Goal: Answer question/provide support: Answer question/provide support

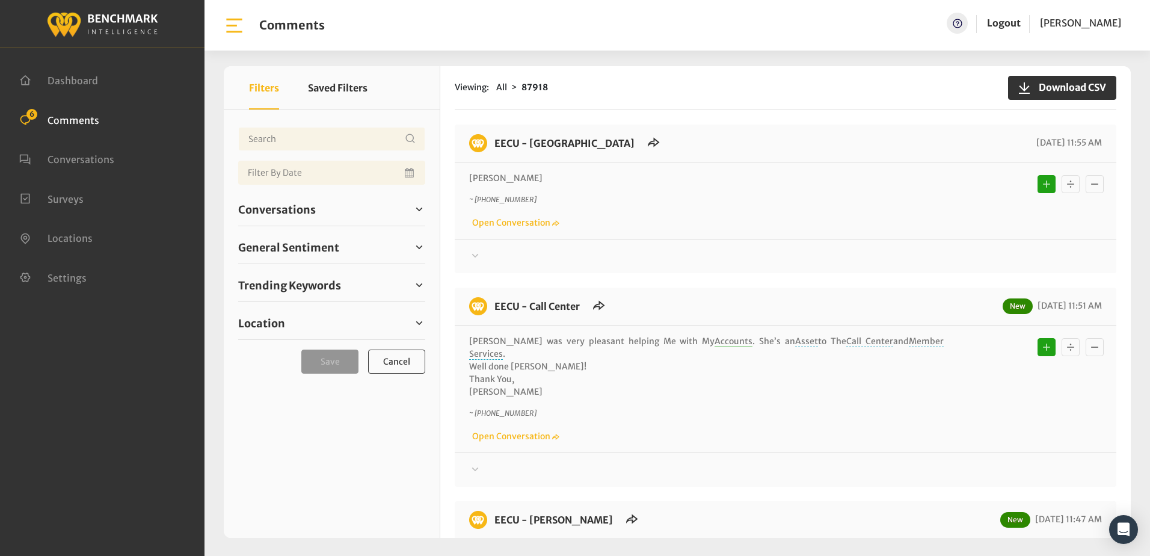
drag, startPoint x: 68, startPoint y: 164, endPoint x: 76, endPoint y: 150, distance: 16.2
click at [68, 164] on span "Conversations" at bounding box center [81, 159] width 67 height 12
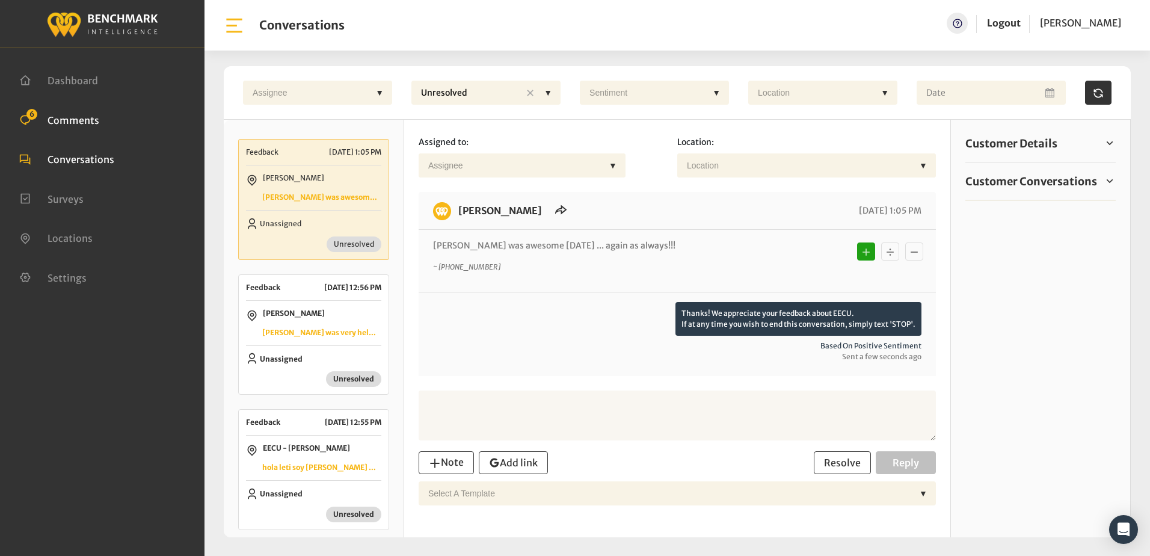
click at [76, 122] on span "Comments" at bounding box center [74, 120] width 52 height 12
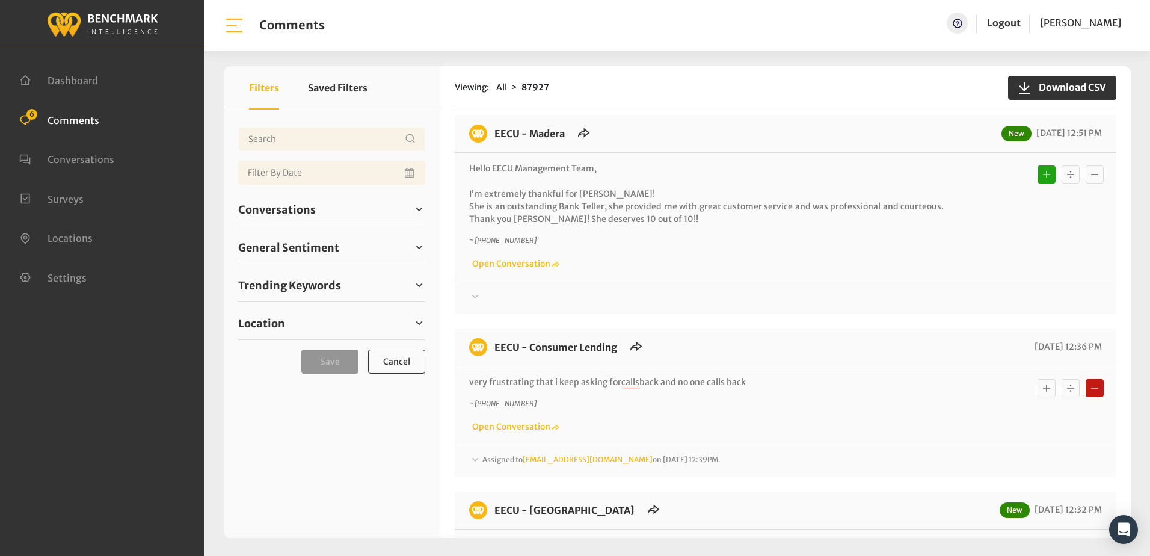
scroll to position [601, 0]
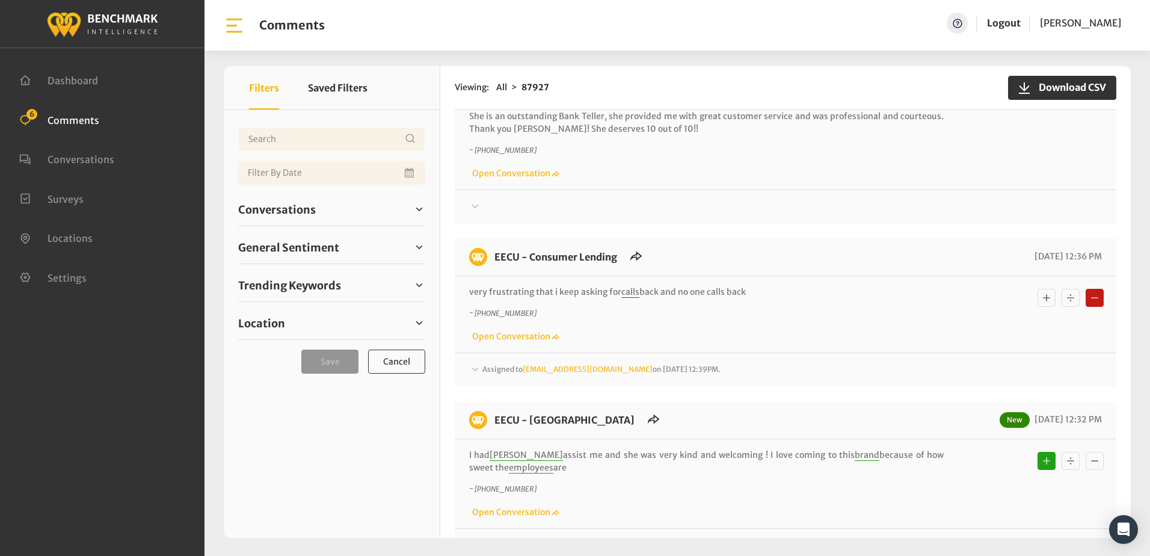
click at [476, 367] on icon at bounding box center [475, 369] width 7 height 4
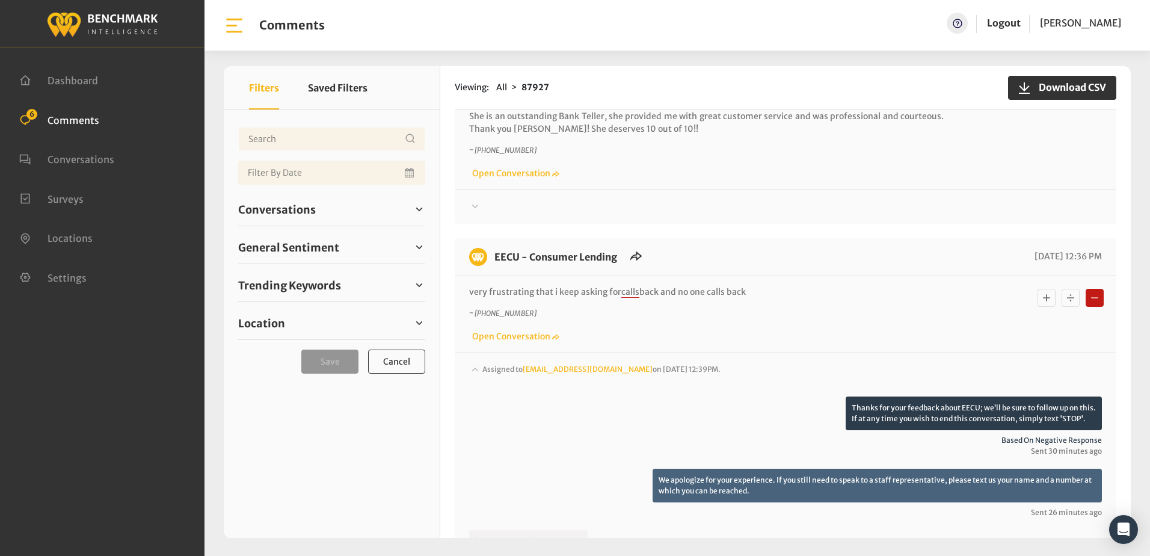
click at [476, 367] on icon at bounding box center [475, 369] width 7 height 4
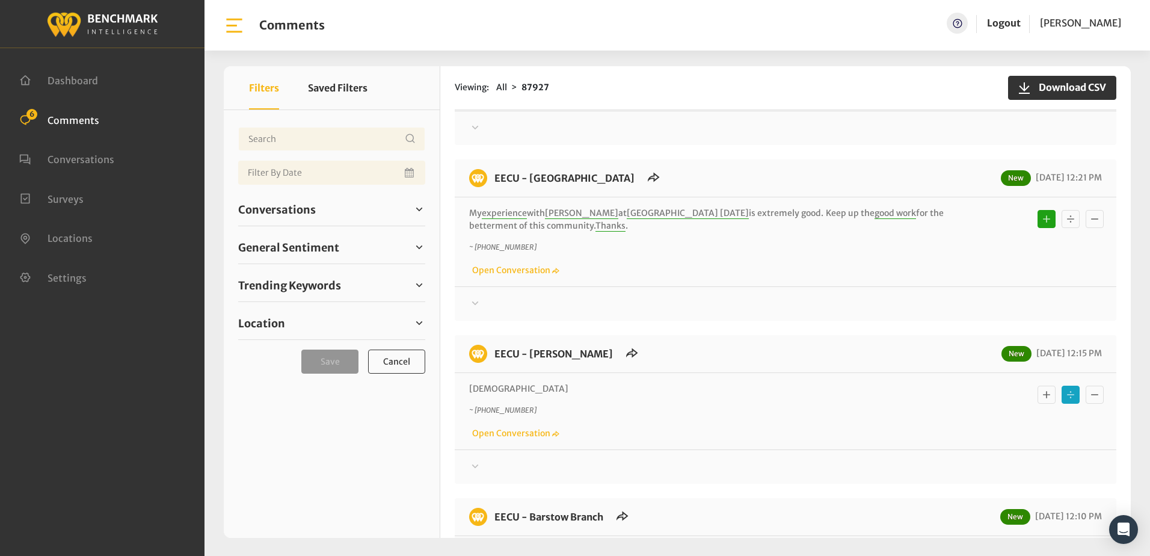
scroll to position [1022, 0]
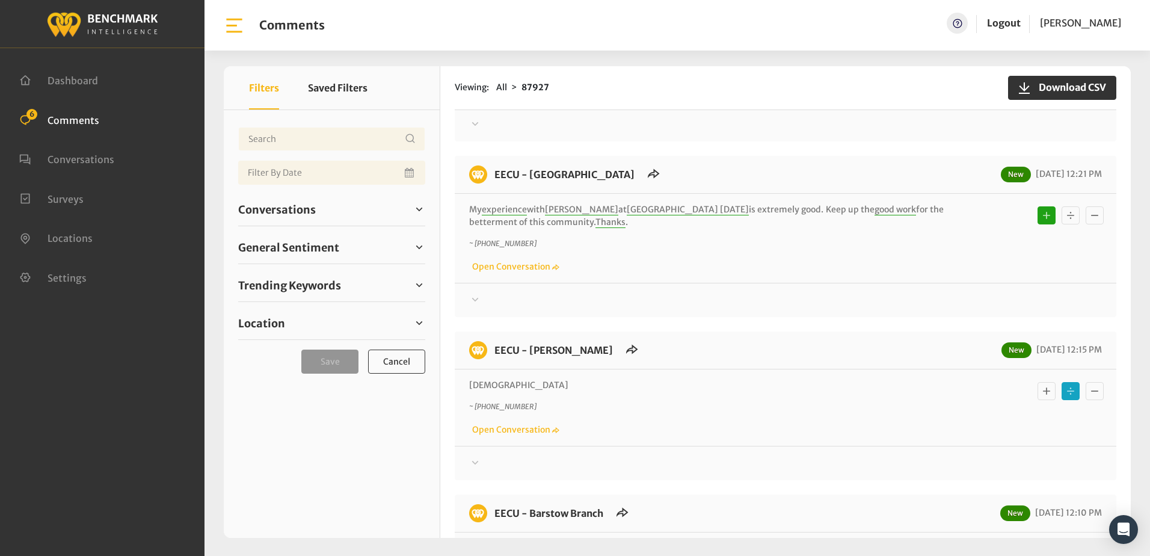
click at [473, 455] on icon at bounding box center [475, 462] width 12 height 14
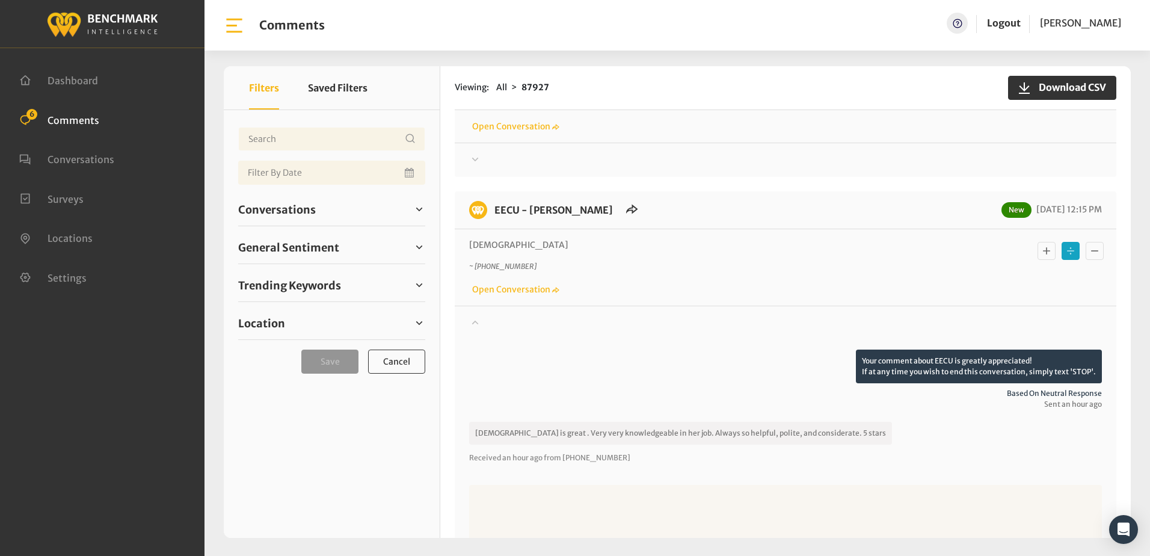
scroll to position [1203, 0]
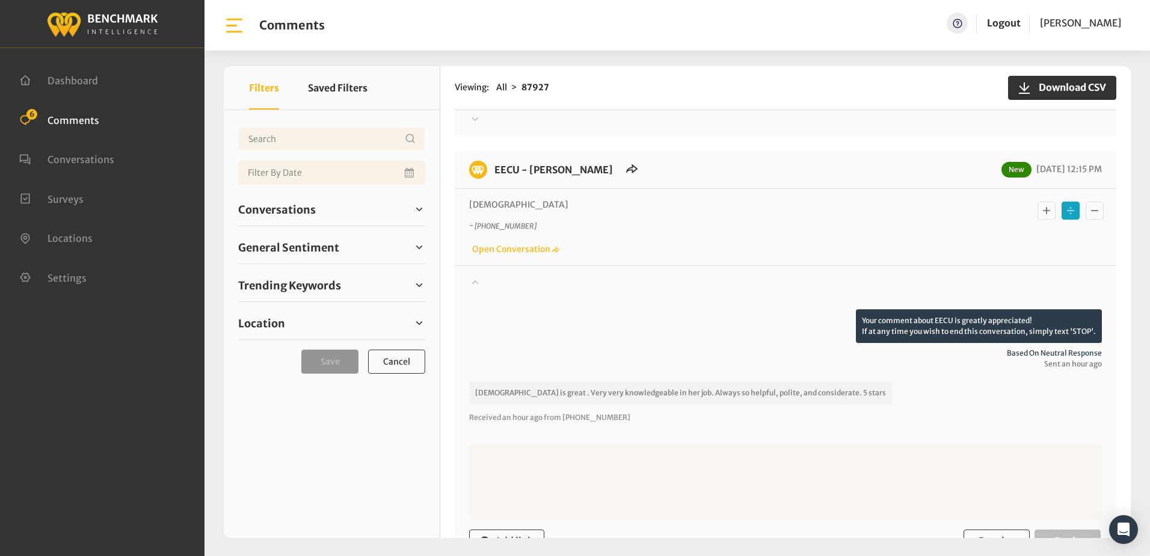
click at [1040, 203] on icon "Basic example" at bounding box center [1046, 210] width 12 height 14
drag, startPoint x: 87, startPoint y: 162, endPoint x: 66, endPoint y: 93, distance: 72.1
click at [88, 161] on span "Conversations" at bounding box center [81, 159] width 67 height 12
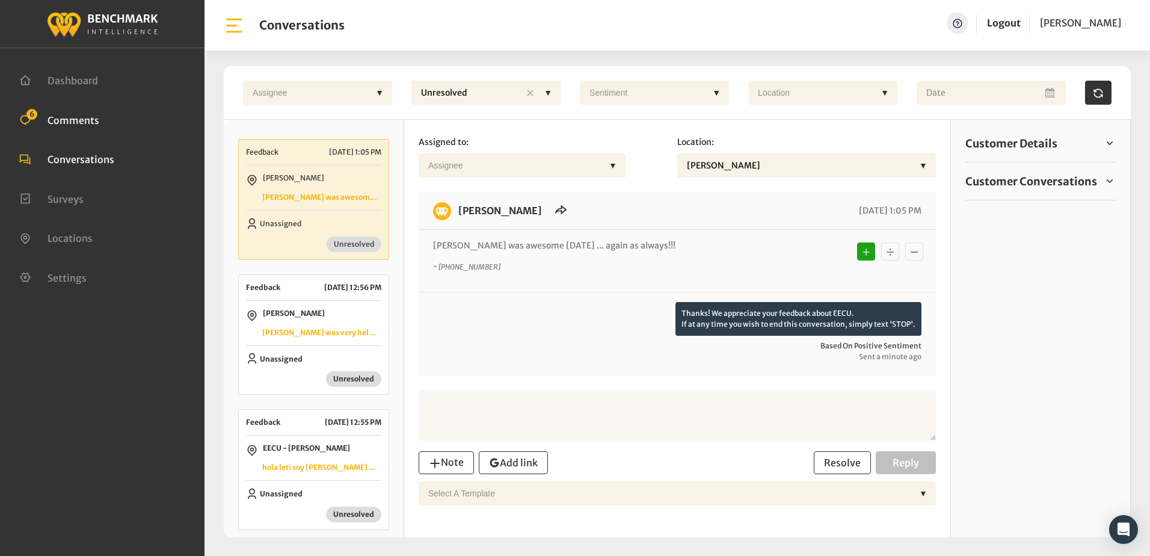
click at [64, 124] on span "Comments" at bounding box center [74, 120] width 52 height 12
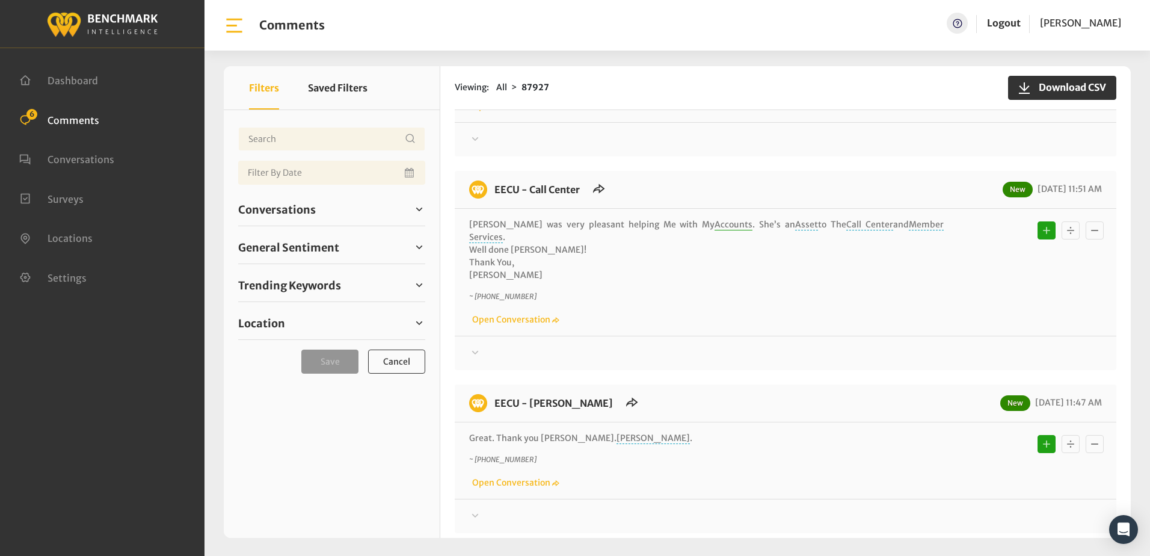
scroll to position [1929, 0]
